Goal: Obtain resource: Obtain resource

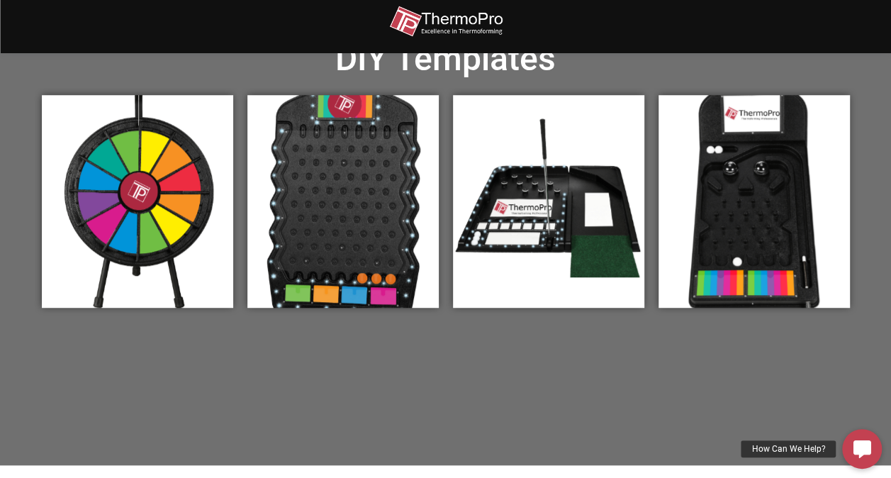
scroll to position [478, 0]
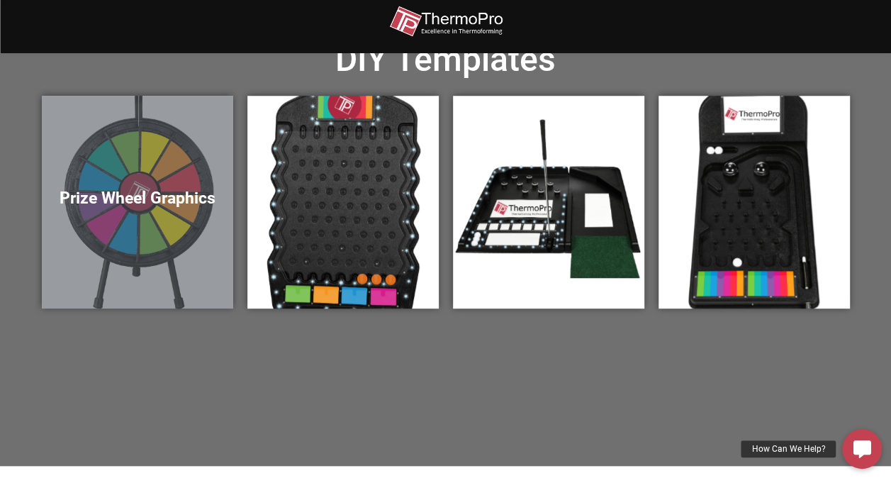
click at [137, 235] on div "Prize Wheel Graphics" at bounding box center [137, 202] width 191 height 213
click at [139, 200] on h5 "Prize Wheel Graphics" at bounding box center [137, 198] width 163 height 20
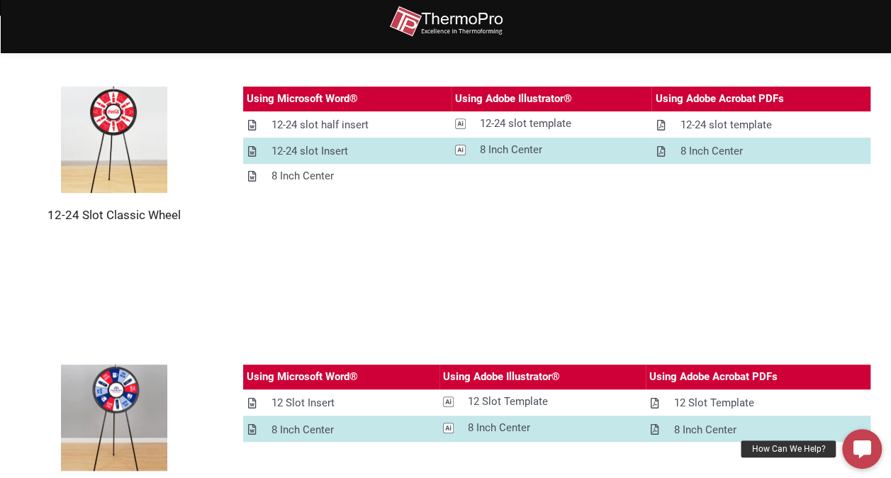
scroll to position [283, 0]
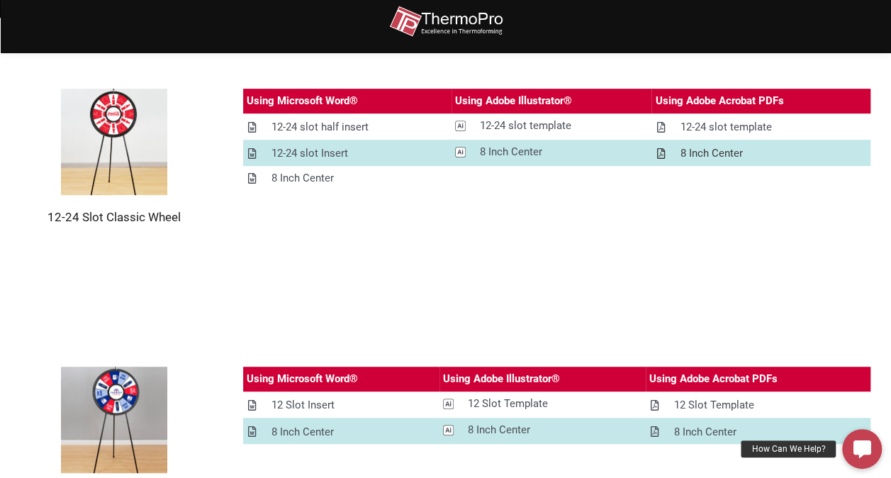
click at [725, 152] on div "8 Inch Center" at bounding box center [710, 154] width 62 height 18
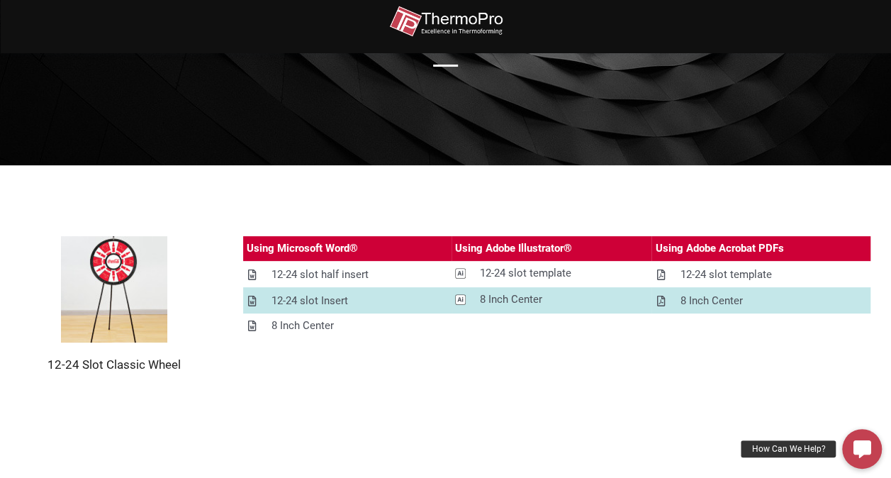
scroll to position [142, 0]
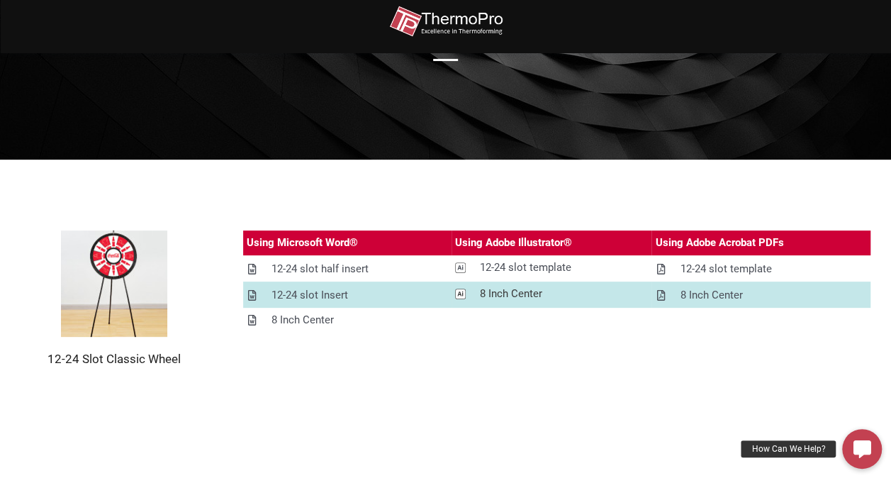
click at [514, 289] on div "8 Inch Center" at bounding box center [511, 294] width 62 height 18
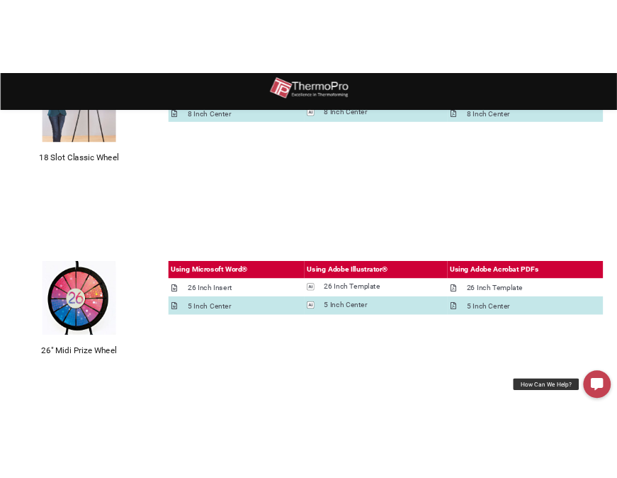
scroll to position [1005, 0]
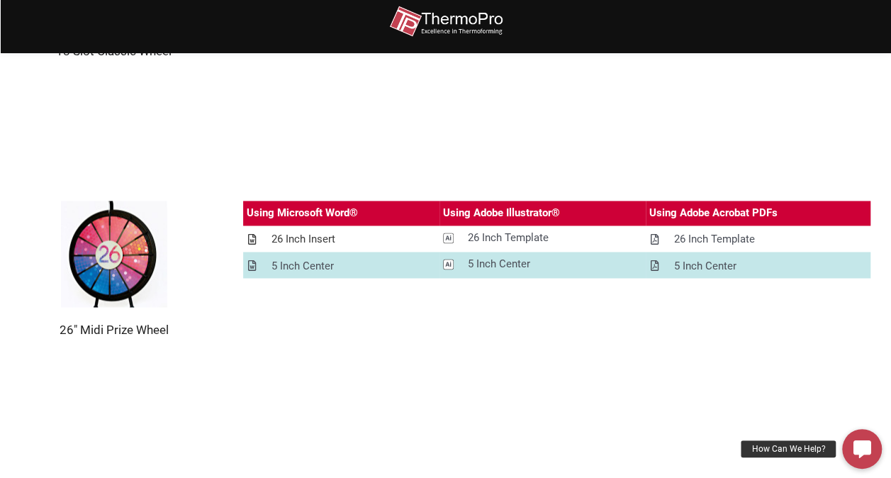
click at [293, 238] on div "26 Inch Insert" at bounding box center [303, 239] width 64 height 18
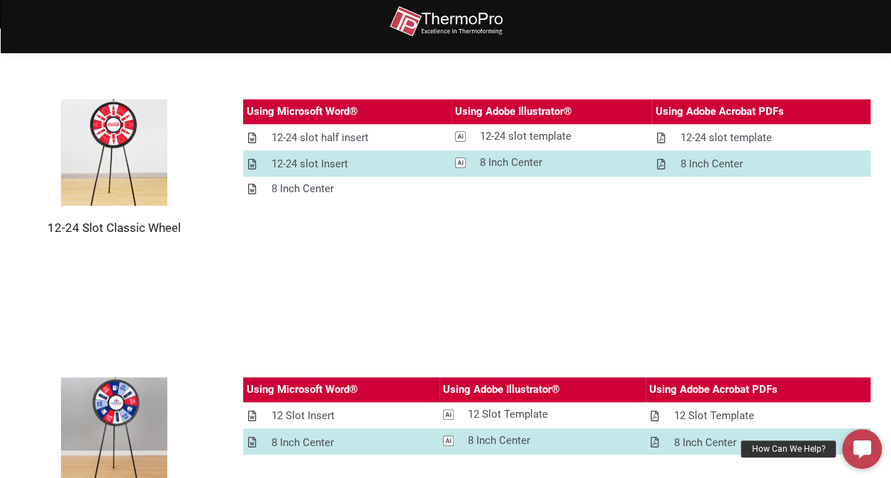
scroll to position [261, 0]
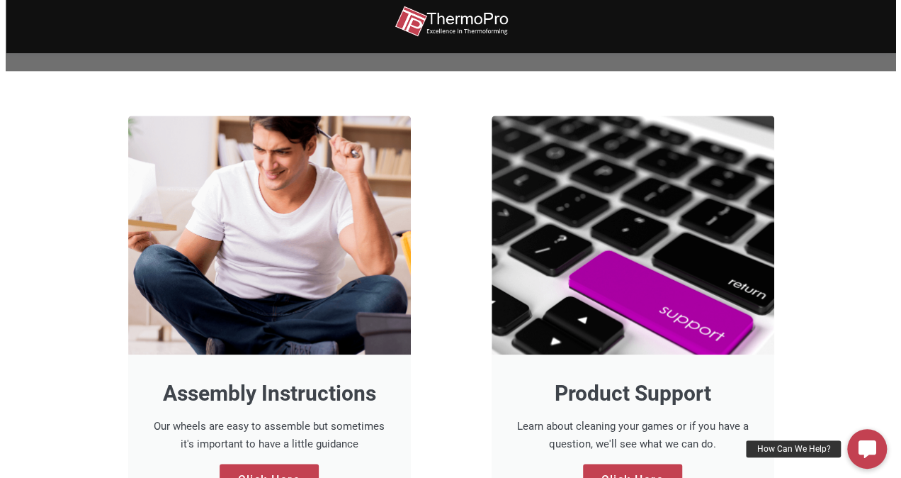
scroll to position [1063, 0]
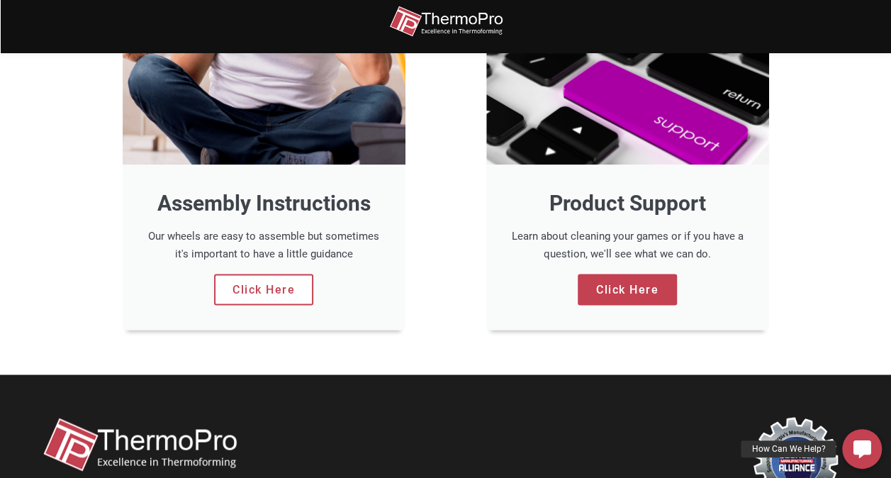
click at [264, 281] on link "Click Here" at bounding box center [263, 288] width 99 height 31
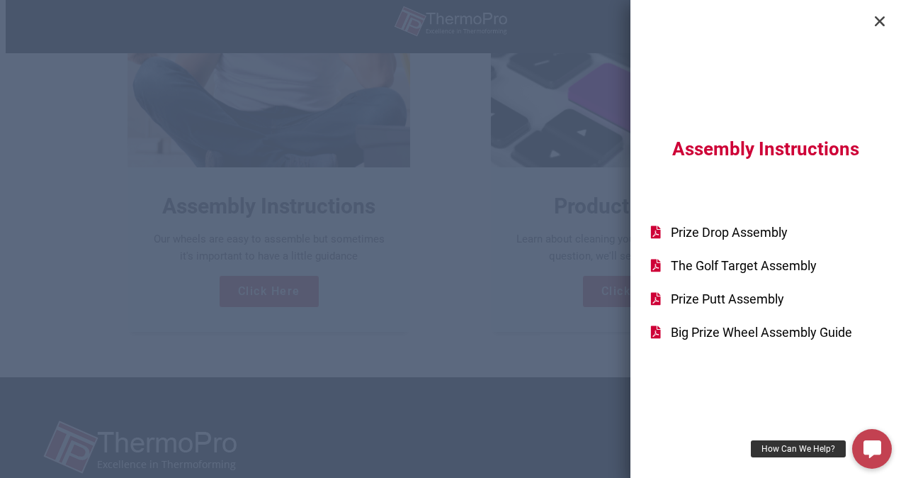
click at [785, 330] on span "Big Prize Wheel Assembly Guide" at bounding box center [759, 331] width 185 height 19
